Goal: Find specific page/section: Find specific page/section

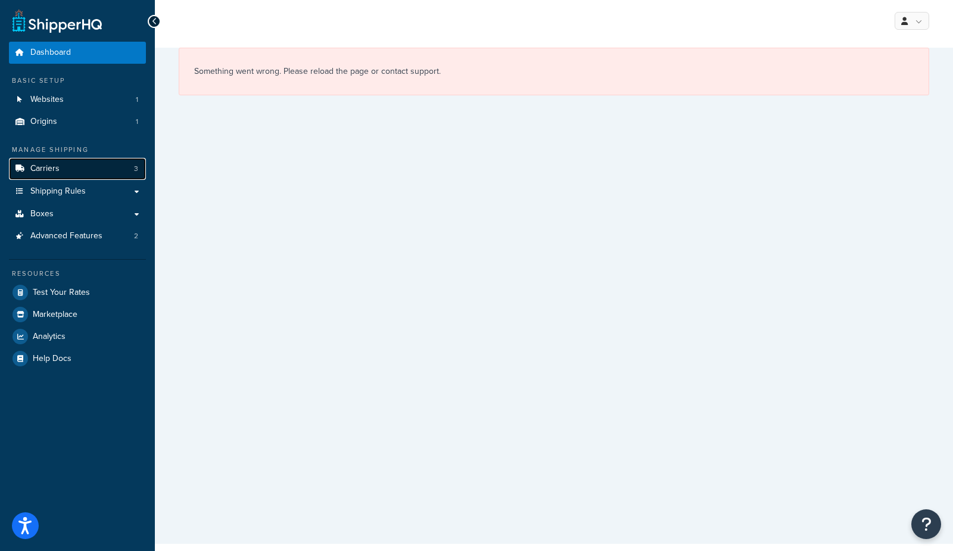
click at [64, 169] on link "Carriers 3" at bounding box center [77, 169] width 137 height 22
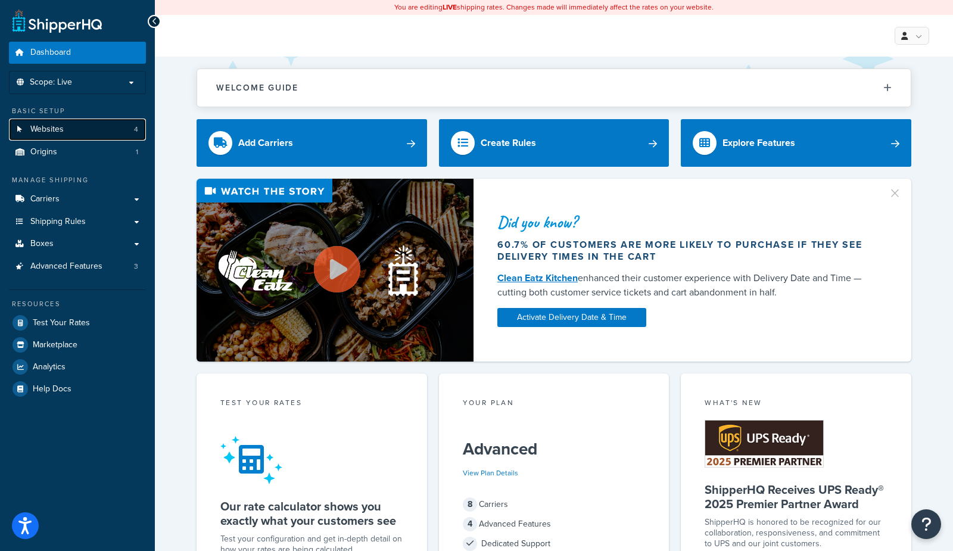
click at [64, 129] on link "Websites 4" at bounding box center [77, 129] width 137 height 22
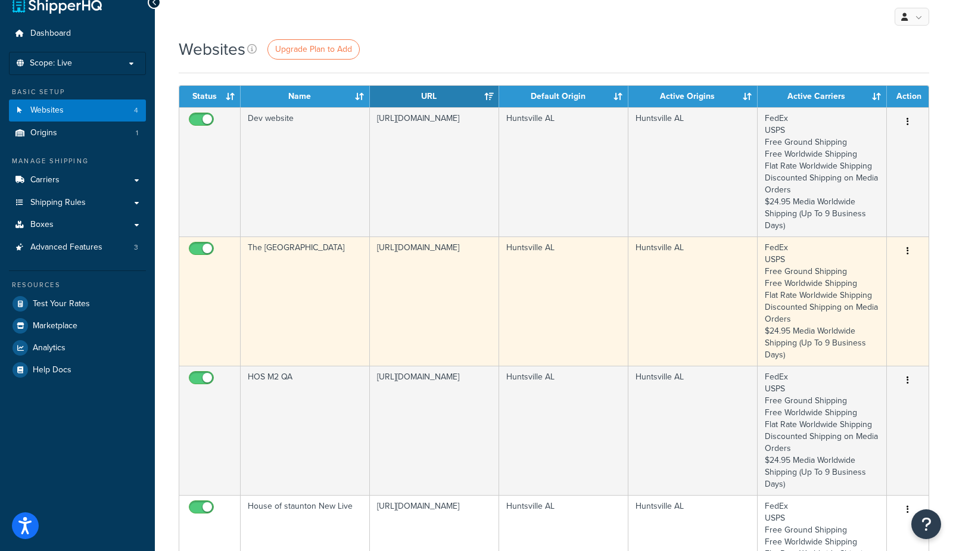
scroll to position [5, 0]
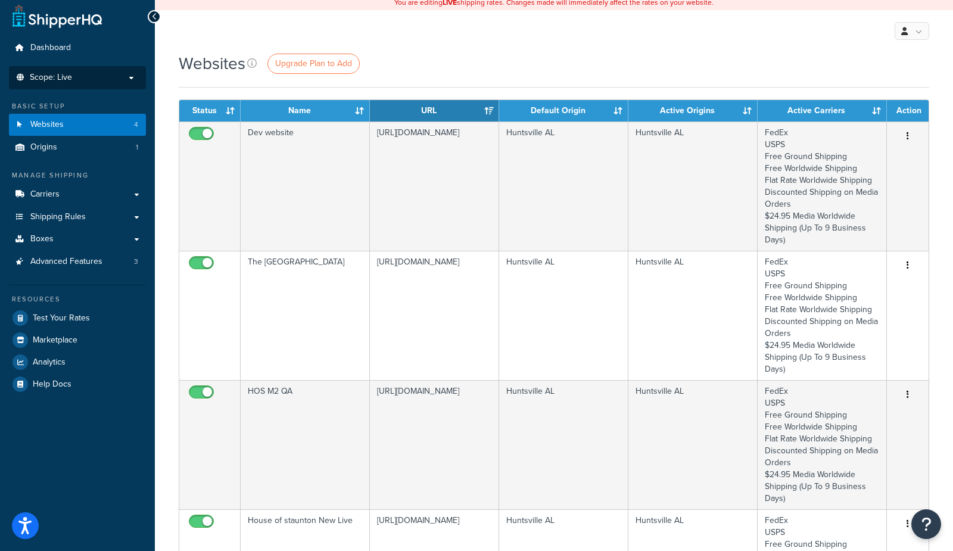
click at [61, 76] on span "Scope: Live" at bounding box center [51, 78] width 42 height 10
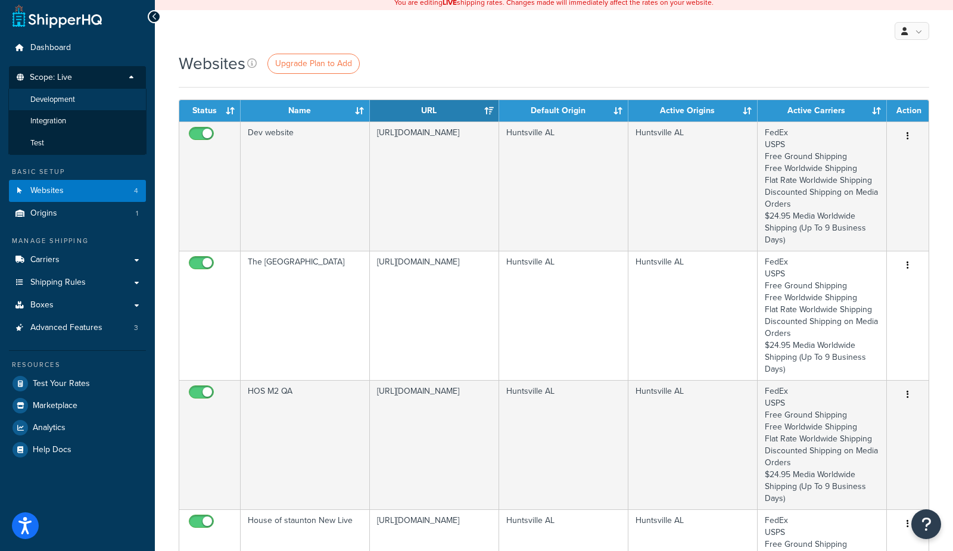
click at [68, 102] on span "Development" at bounding box center [52, 100] width 45 height 10
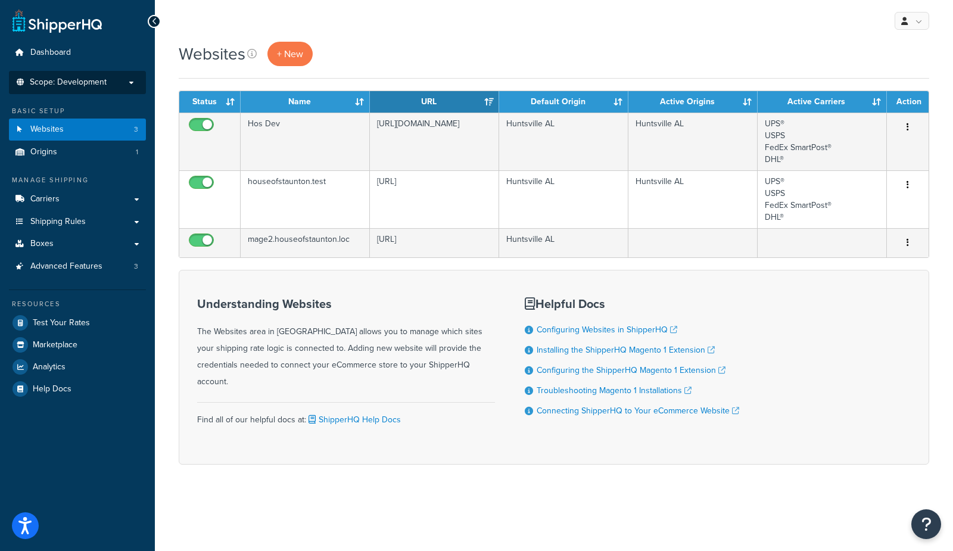
click at [73, 80] on span "Scope: Development" at bounding box center [68, 82] width 77 height 10
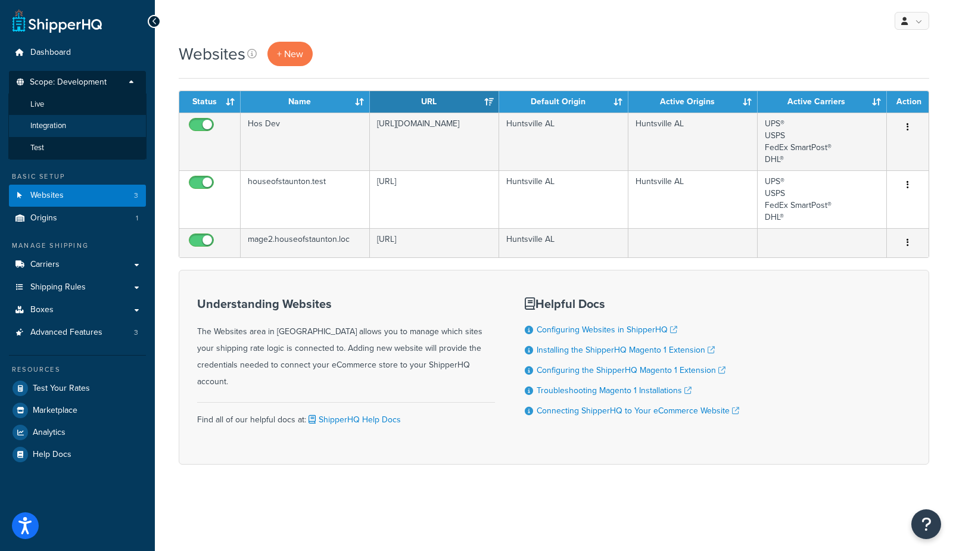
click at [46, 130] on span "Integration" at bounding box center [48, 126] width 36 height 10
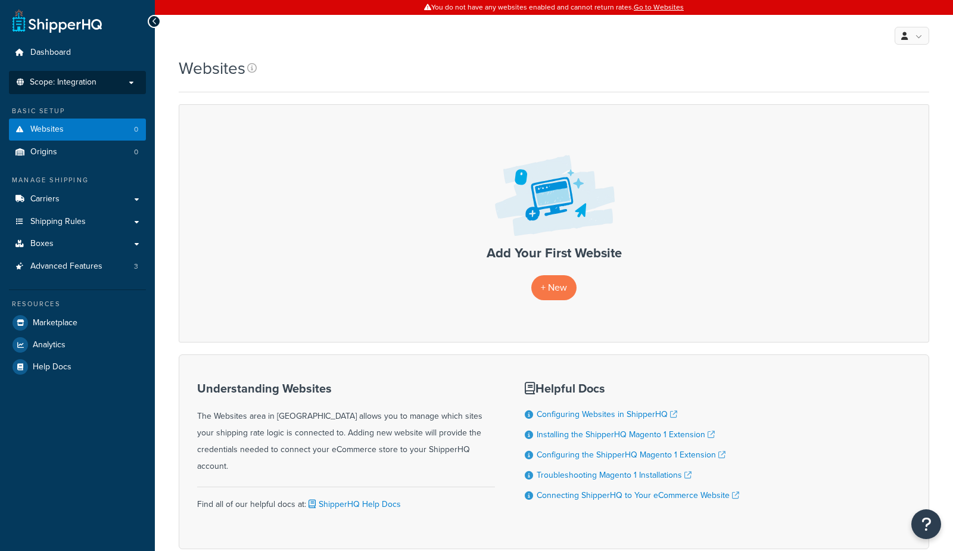
click at [58, 85] on span "Scope: Integration" at bounding box center [63, 82] width 67 height 10
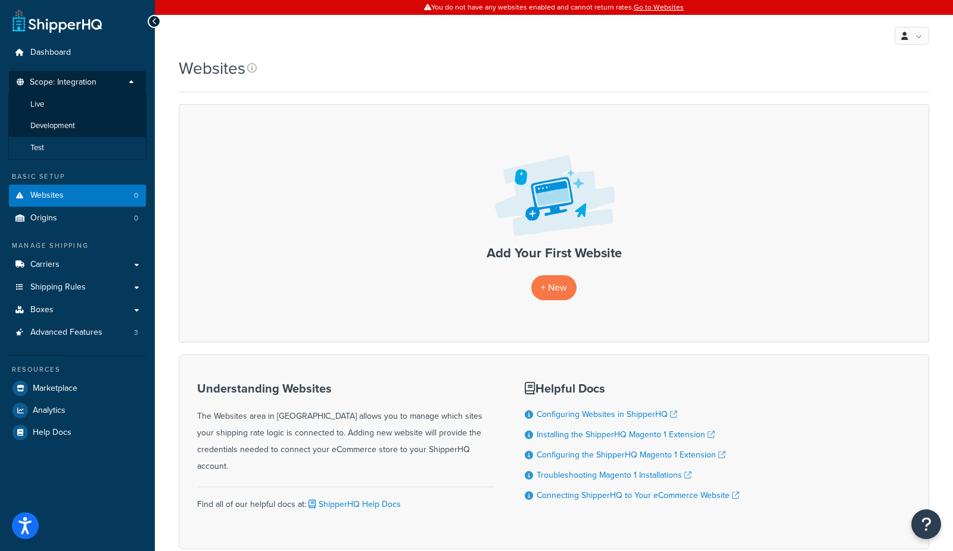
click at [46, 149] on li "Test" at bounding box center [77, 148] width 138 height 22
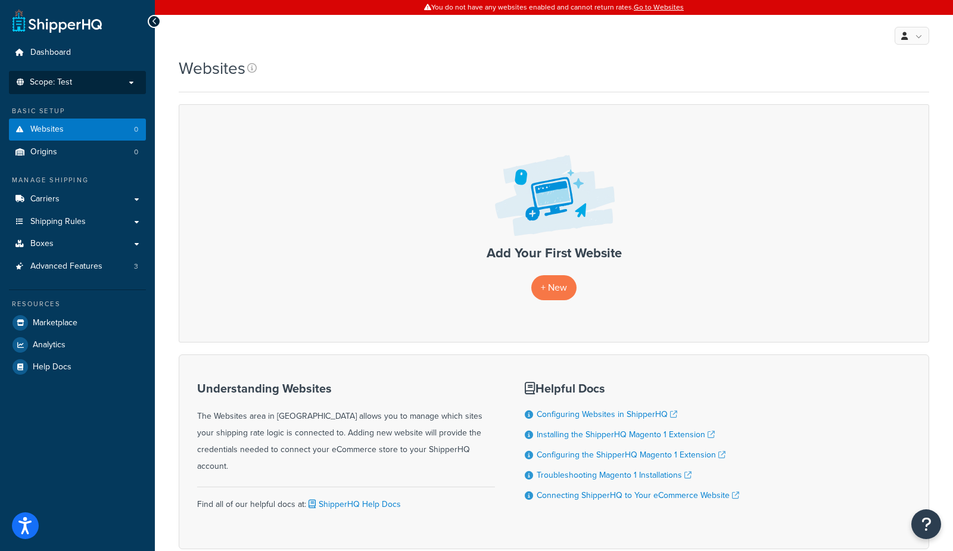
click at [48, 83] on span "Scope: Test" at bounding box center [51, 82] width 42 height 10
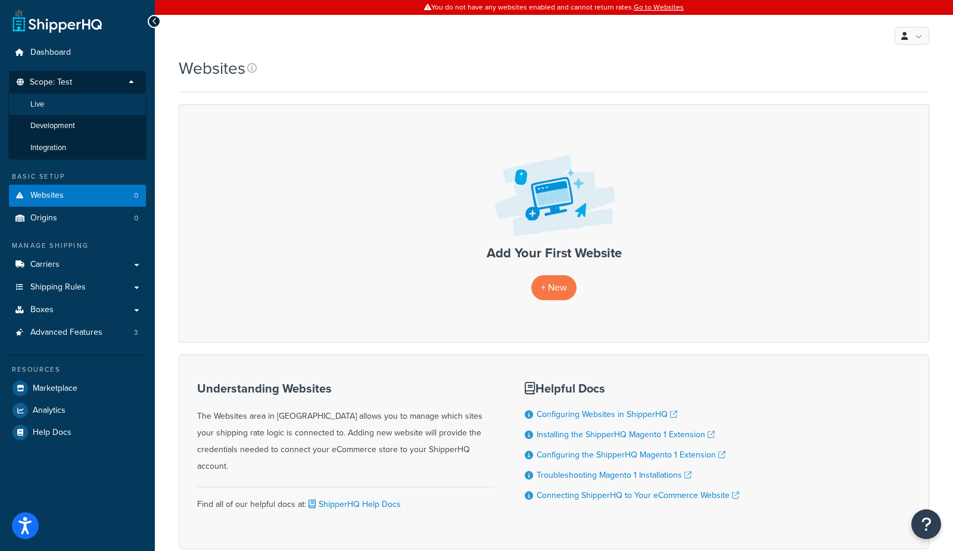
click at [51, 105] on li "Live" at bounding box center [77, 104] width 138 height 22
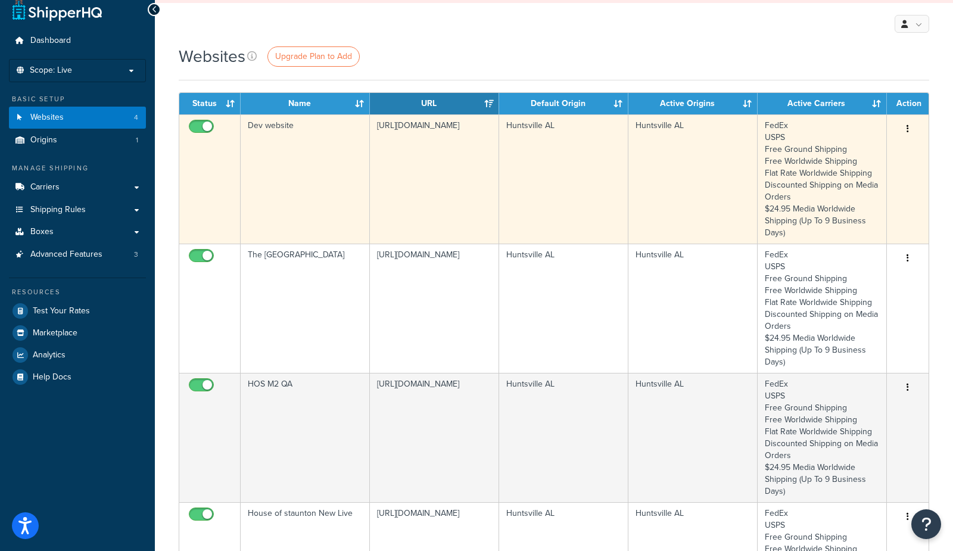
scroll to position [13, 0]
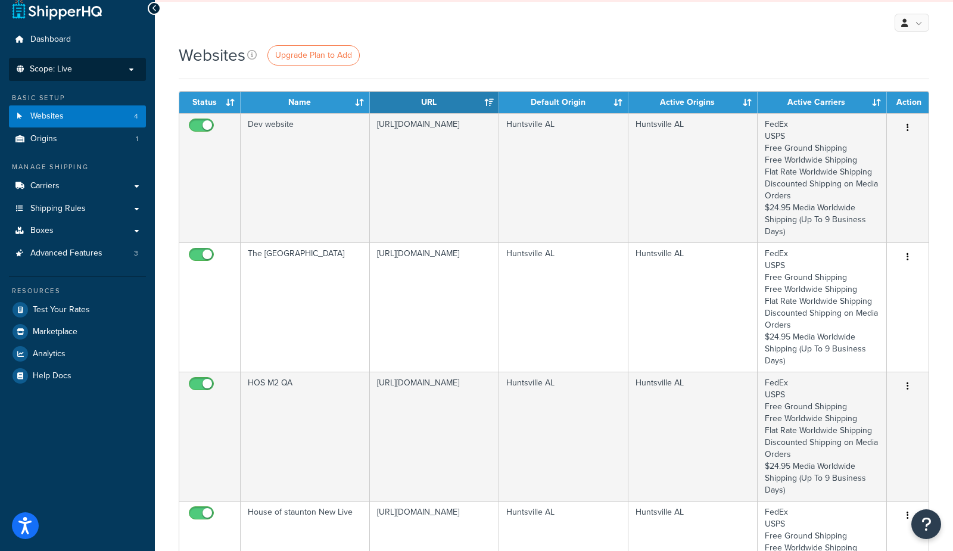
click at [54, 70] on span "Scope: Live" at bounding box center [51, 69] width 42 height 10
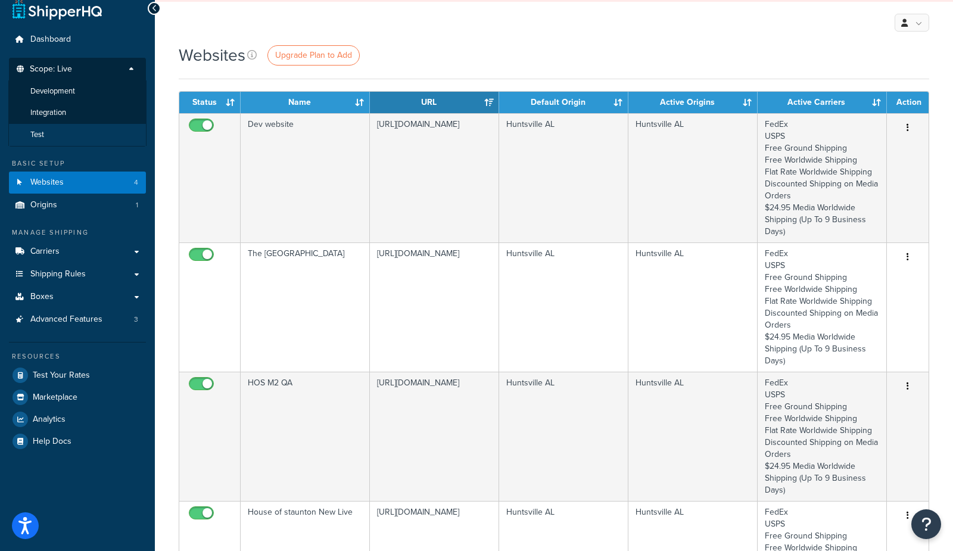
click at [48, 136] on li "Test" at bounding box center [77, 135] width 138 height 22
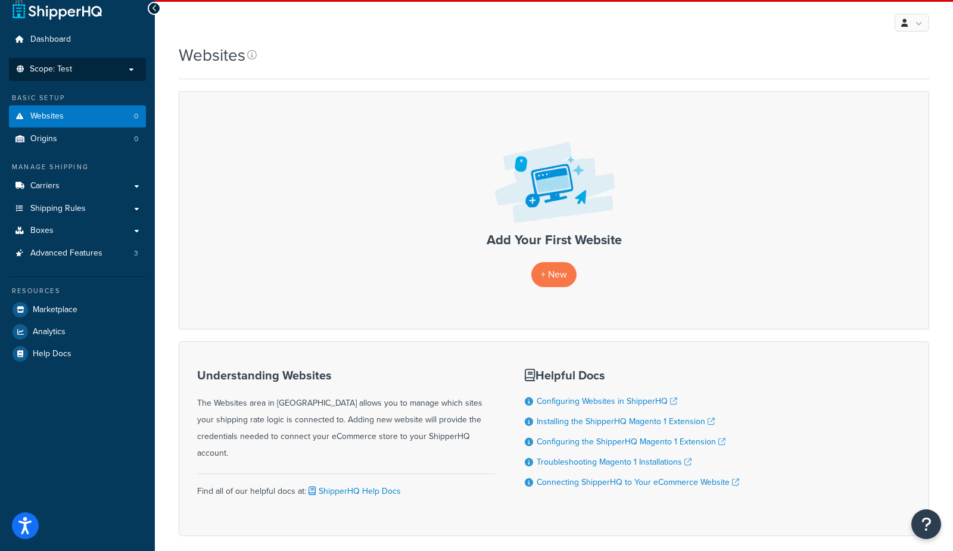
click at [79, 70] on p "Scope: Test" at bounding box center [77, 69] width 126 height 10
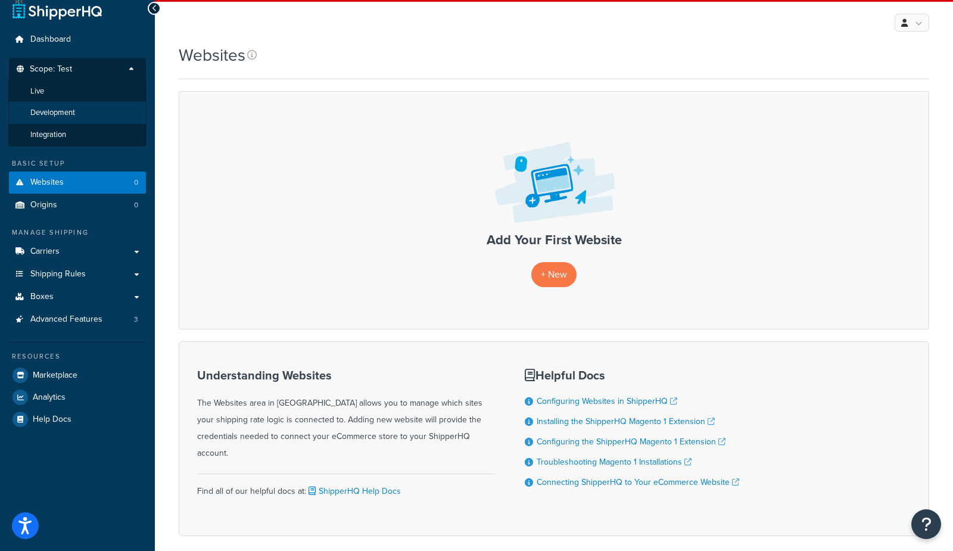
click at [61, 109] on span "Development" at bounding box center [52, 113] width 45 height 10
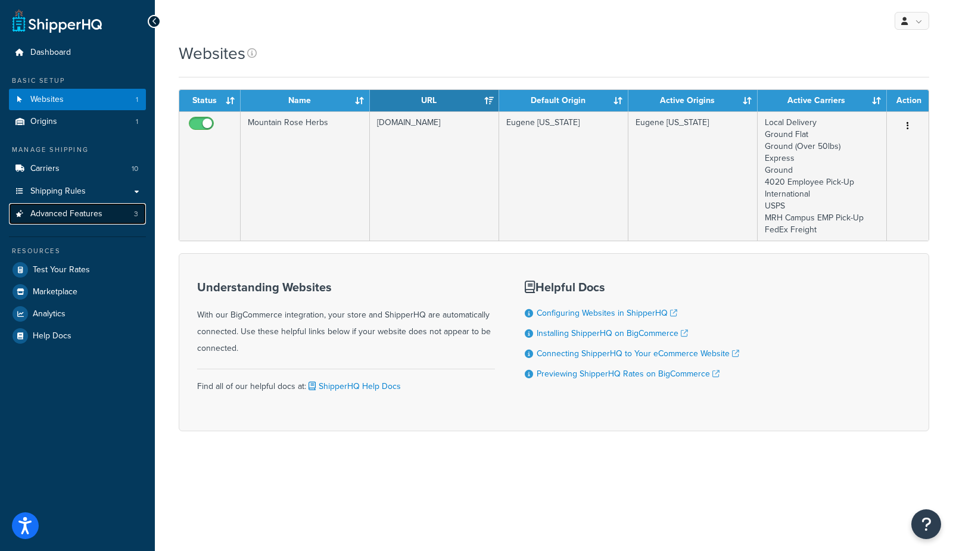
click at [100, 216] on span "Advanced Features" at bounding box center [66, 214] width 72 height 10
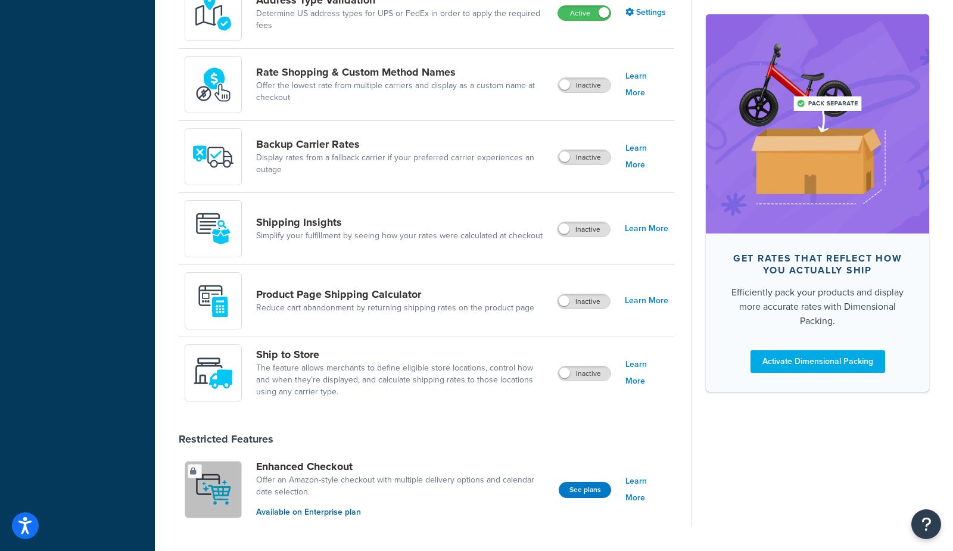
scroll to position [648, 0]
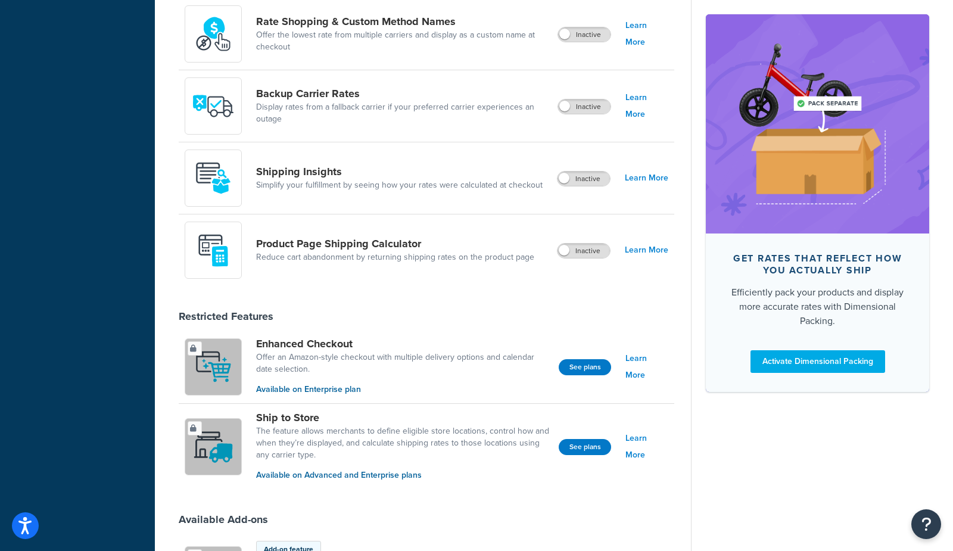
scroll to position [616, 0]
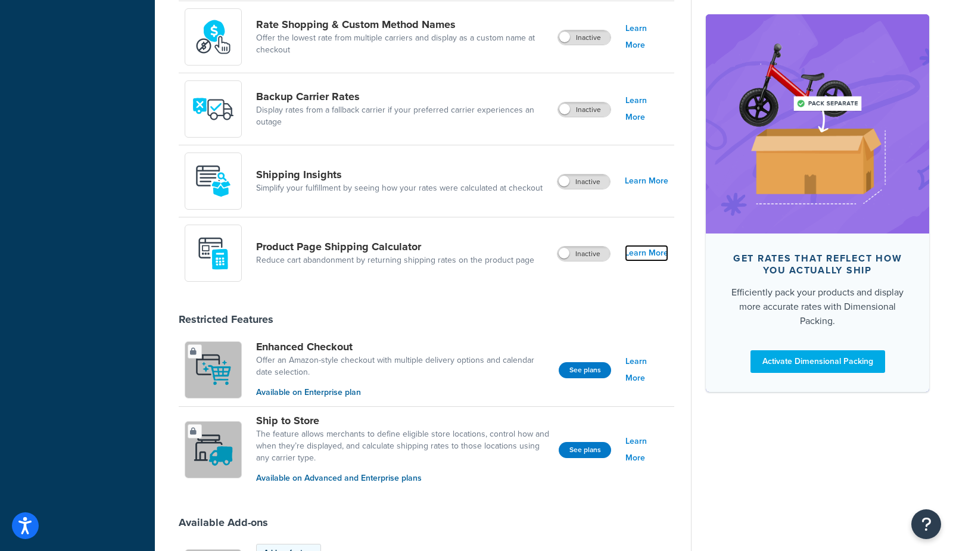
click at [653, 251] on link "Learn More" at bounding box center [646, 253] width 43 height 17
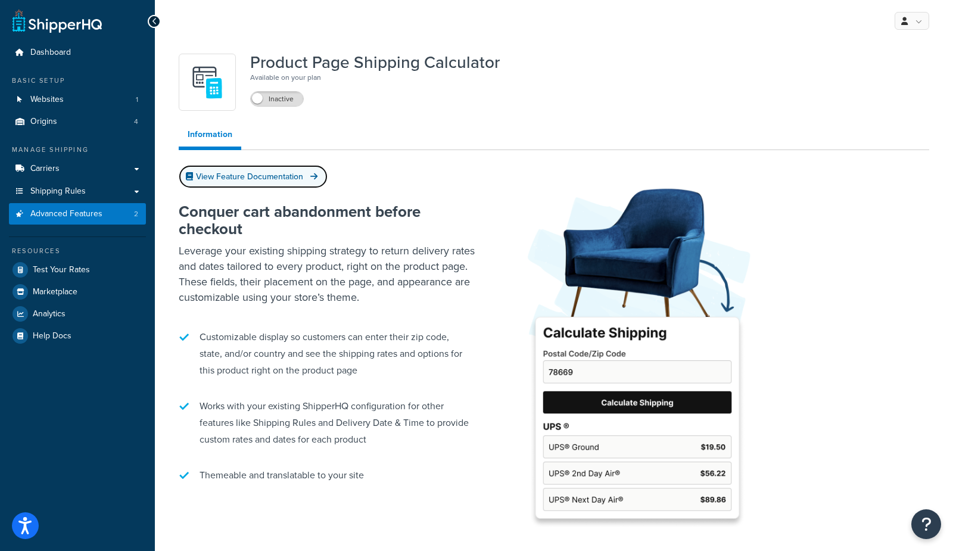
click at [251, 176] on link "View Feature Documentation" at bounding box center [253, 176] width 149 height 23
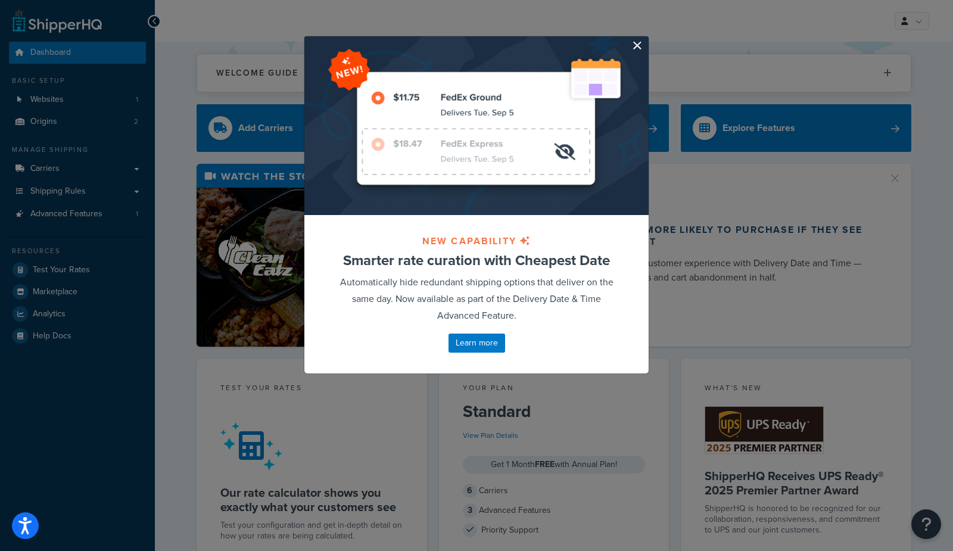
click at [645, 39] on button "button" at bounding box center [646, 37] width 3 height 3
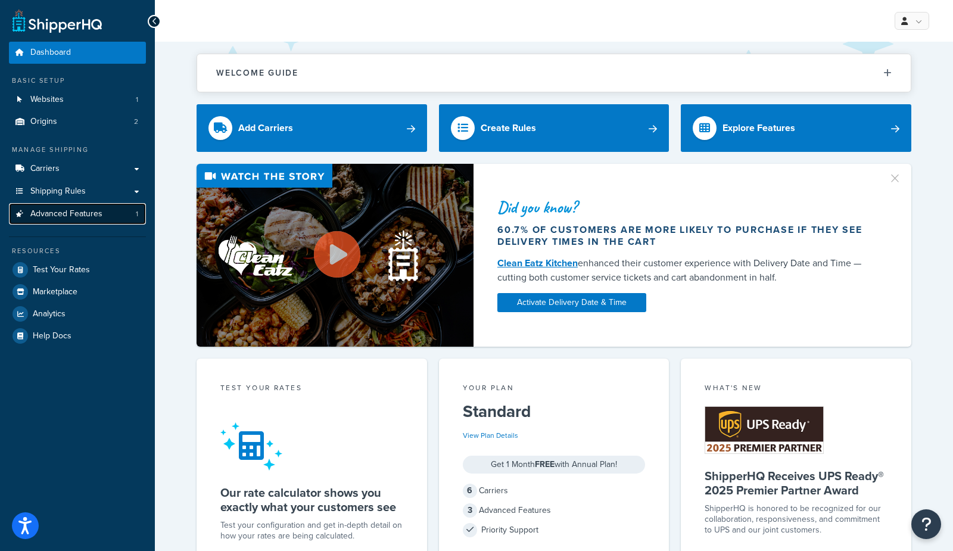
click at [111, 220] on link "Advanced Features 1" at bounding box center [77, 214] width 137 height 22
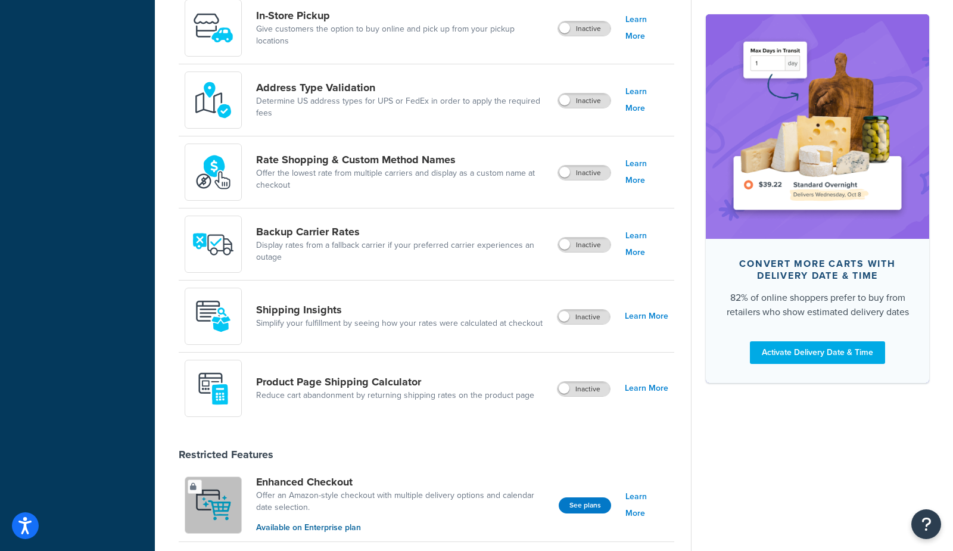
scroll to position [479, 0]
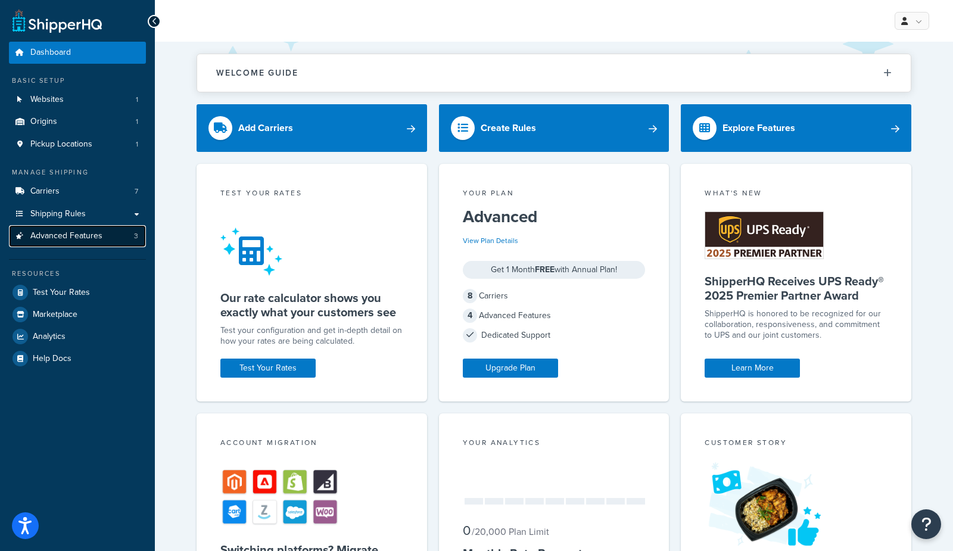
click at [70, 240] on span "Advanced Features" at bounding box center [66, 236] width 72 height 10
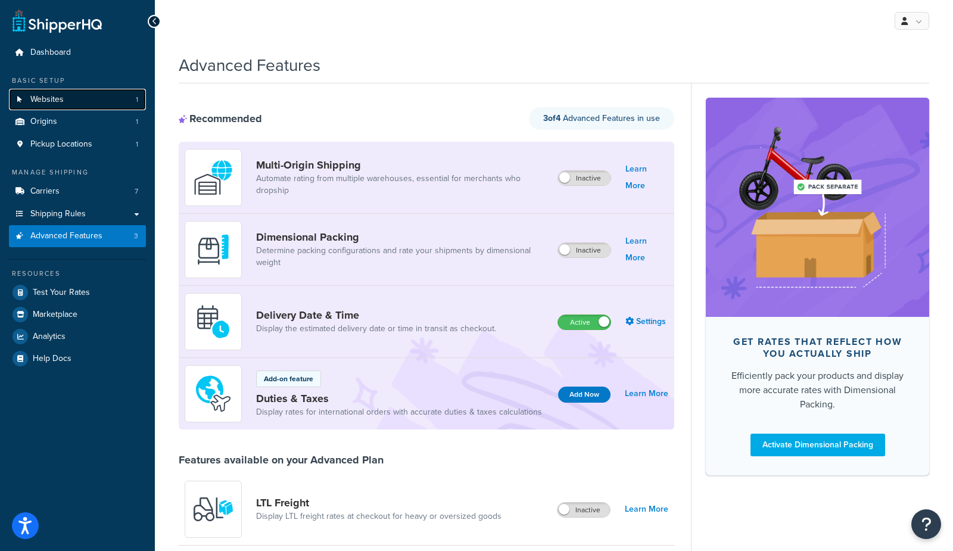
click at [88, 104] on link "Websites 1" at bounding box center [77, 100] width 137 height 22
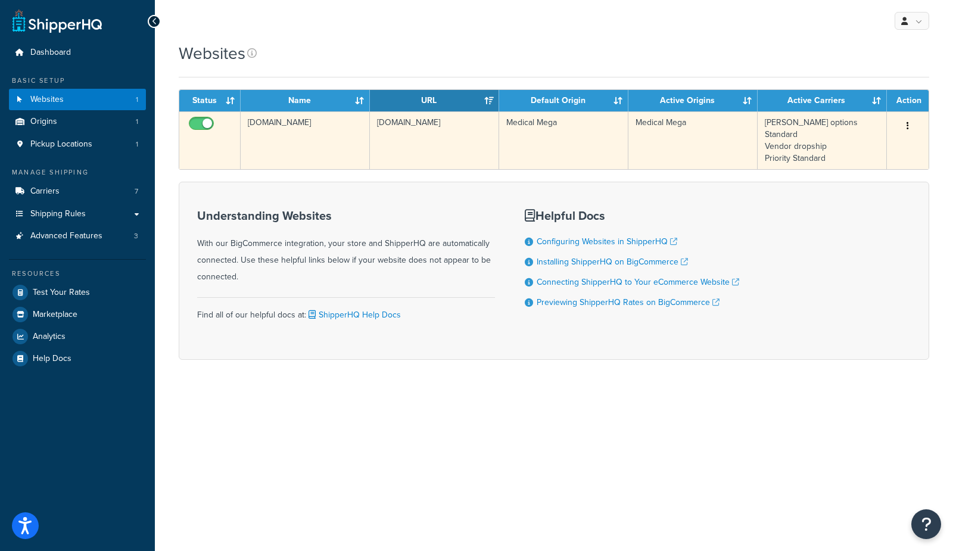
click at [287, 152] on td "[DOMAIN_NAME]" at bounding box center [305, 140] width 129 height 58
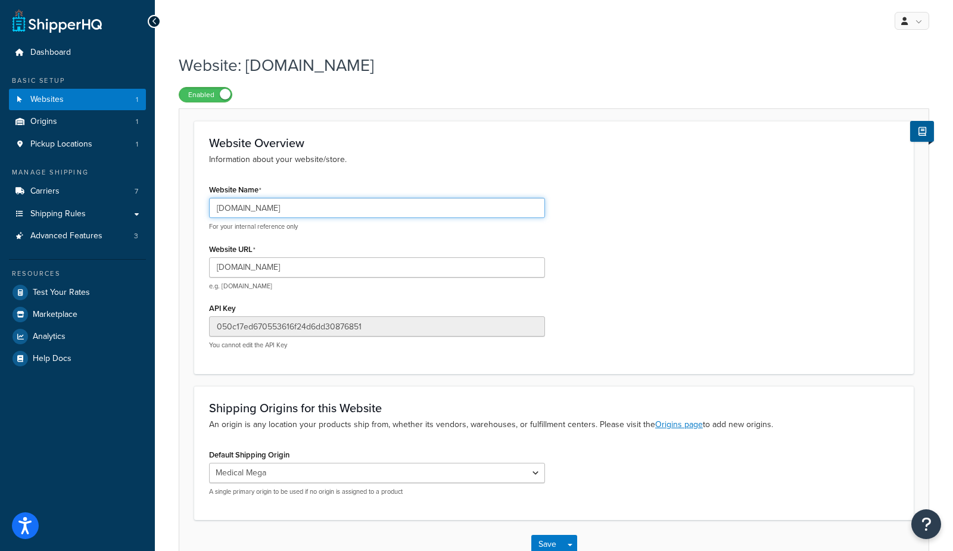
click at [389, 210] on input "[DOMAIN_NAME]" at bounding box center [377, 208] width 336 height 20
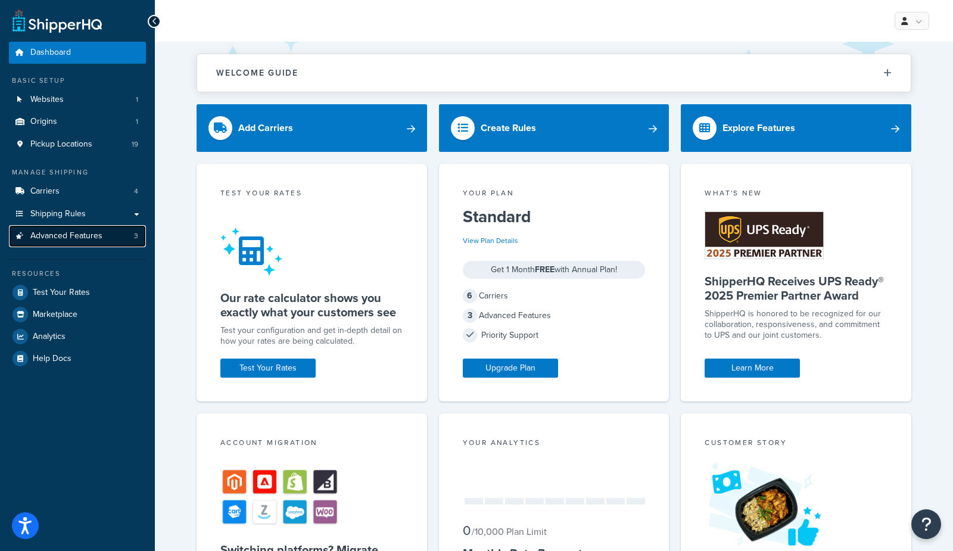
click at [83, 235] on span "Advanced Features" at bounding box center [66, 236] width 72 height 10
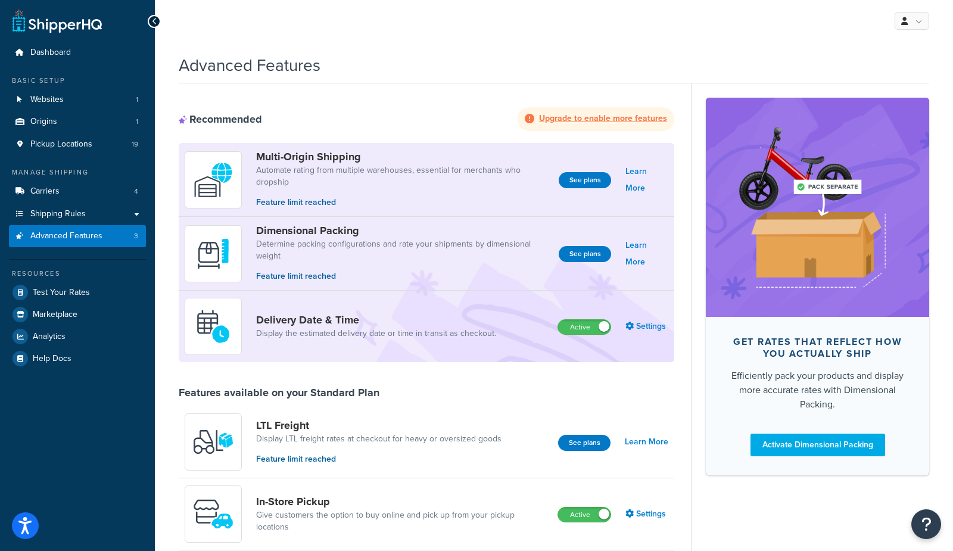
click at [338, 57] on div "Advanced Features" at bounding box center [554, 62] width 750 height 29
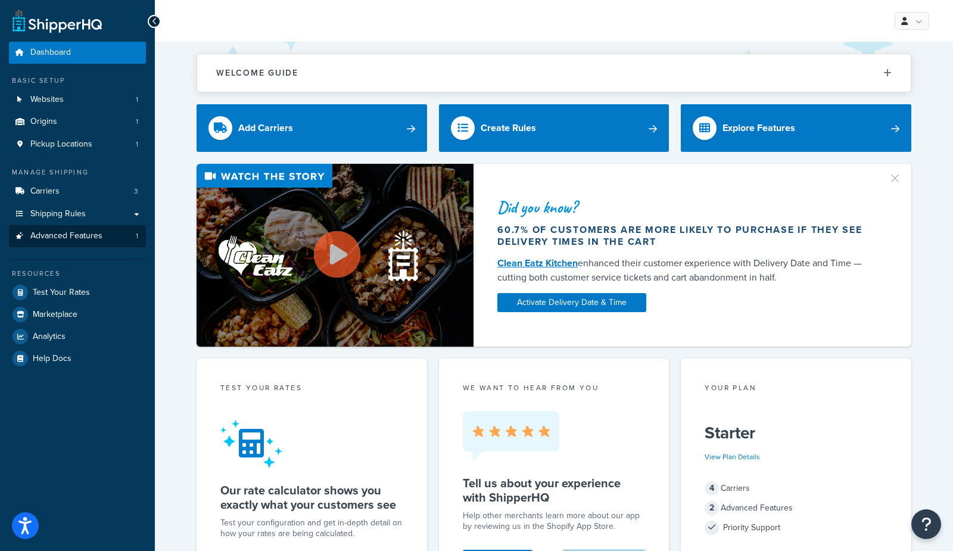
click at [84, 241] on span "Advanced Features" at bounding box center [66, 236] width 72 height 10
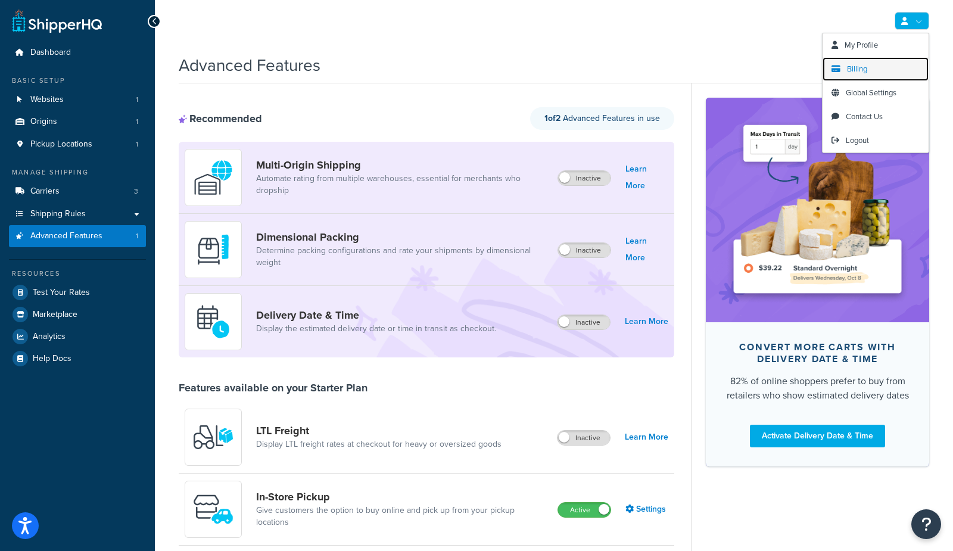
click at [854, 64] on span "Billing" at bounding box center [857, 68] width 20 height 11
